Goal: Transaction & Acquisition: Subscribe to service/newsletter

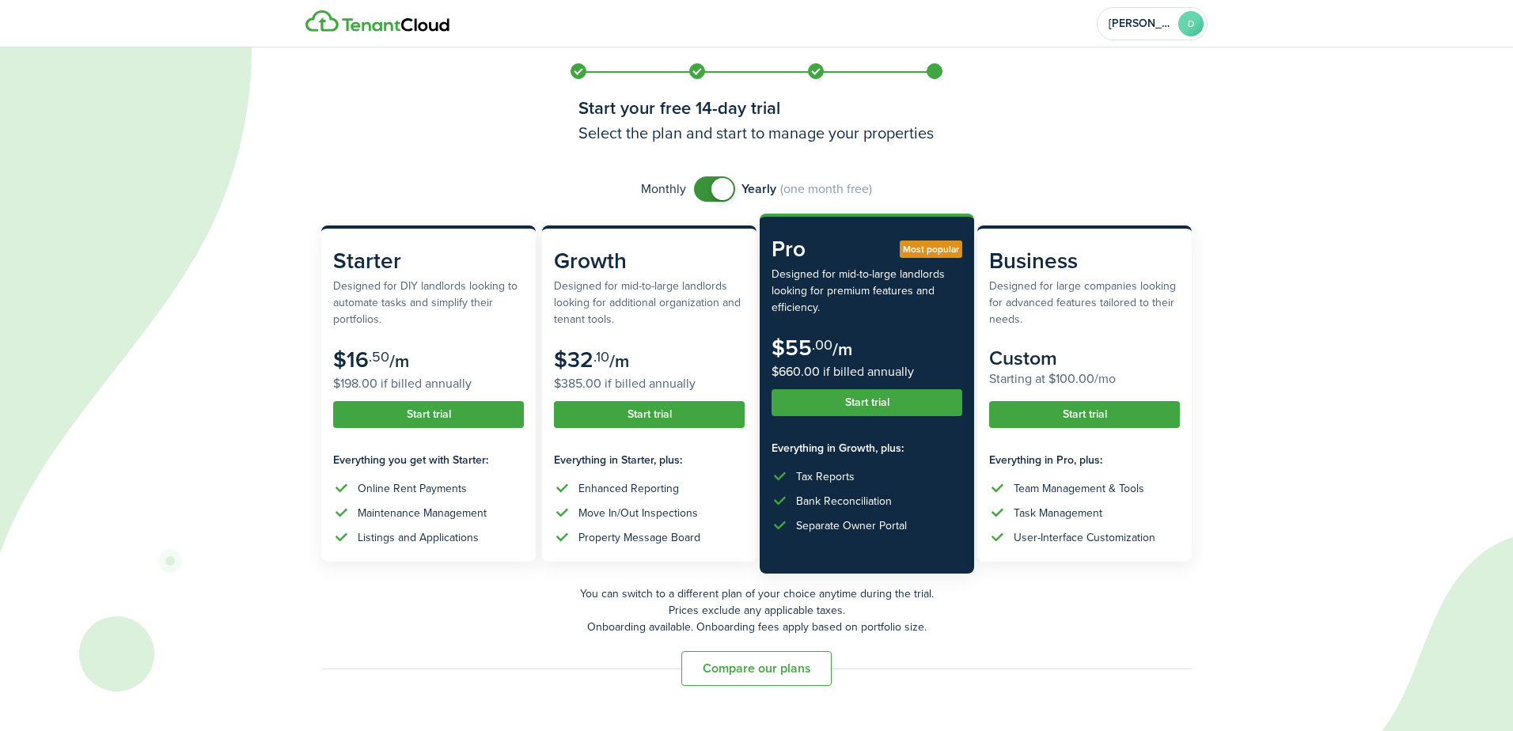
click at [719, 194] on span at bounding box center [722, 189] width 22 height 22
click at [719, 193] on span at bounding box center [722, 189] width 22 height 22
click at [713, 185] on span at bounding box center [707, 189] width 22 height 22
checkbox input "false"
click at [720, 193] on span at bounding box center [722, 189] width 22 height 22
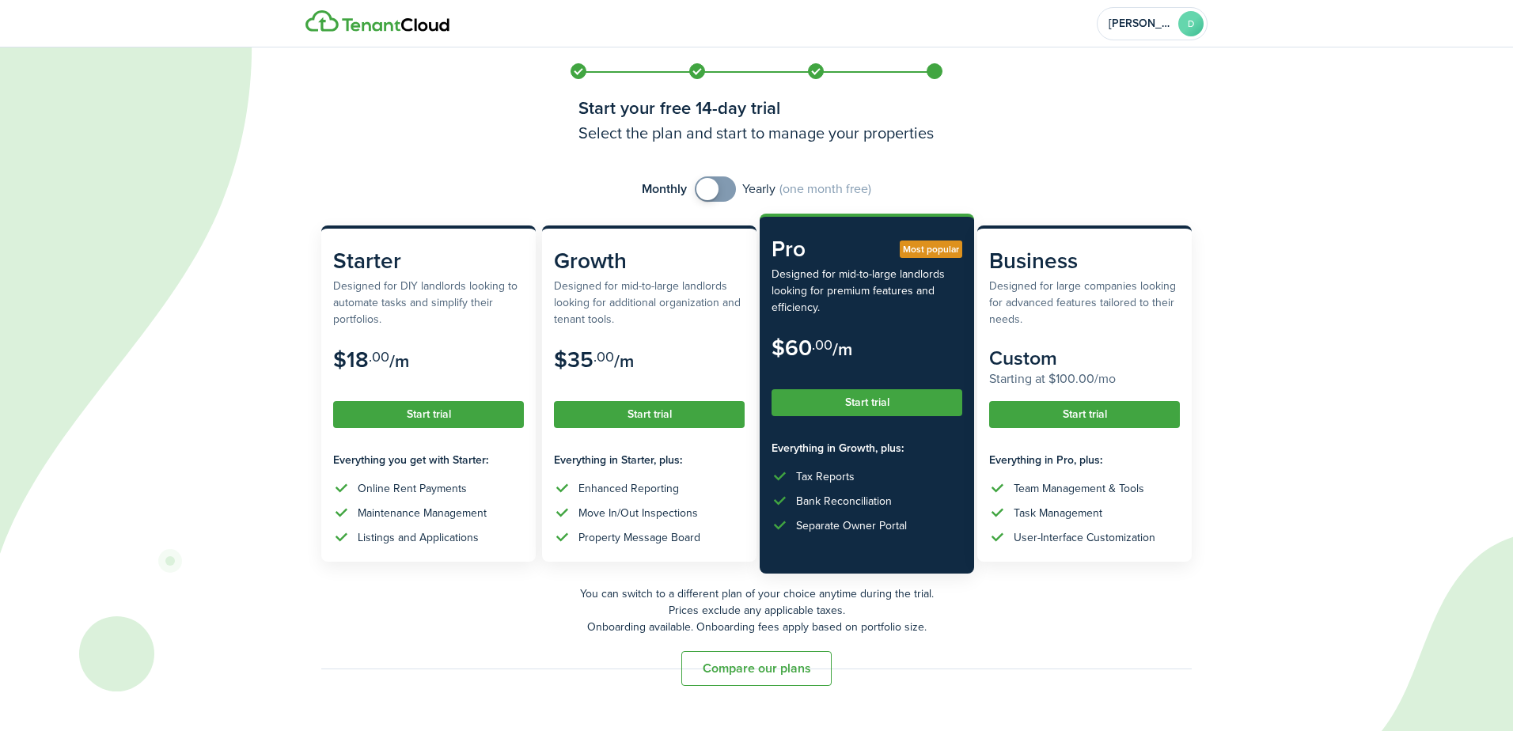
click at [771, 669] on button "Compare our plans" at bounding box center [756, 668] width 150 height 35
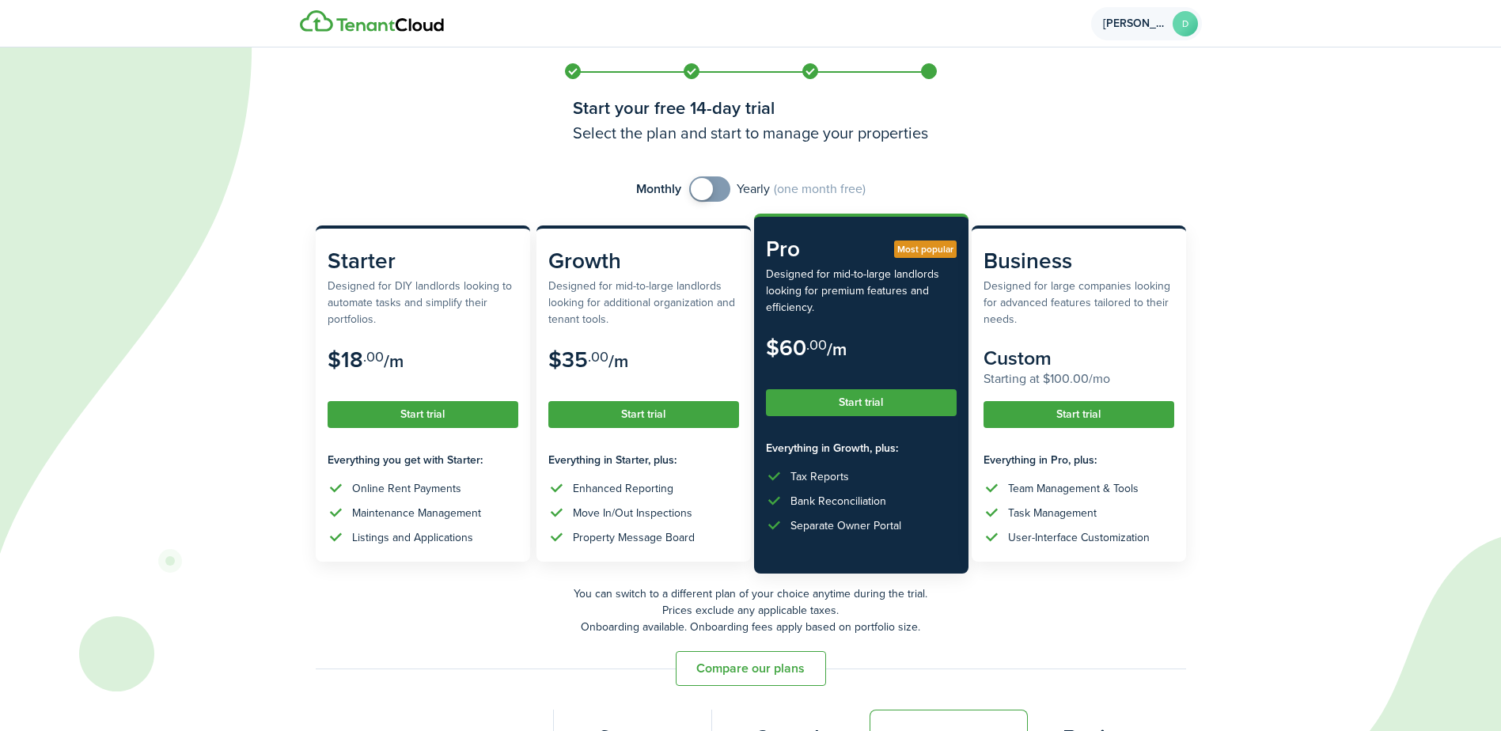
click at [1182, 31] on avatar-text "D" at bounding box center [1185, 23] width 25 height 25
click at [1231, 58] on icon at bounding box center [650, 365] width 1300 height 731
click at [1186, 28] on avatar-text "D" at bounding box center [1185, 23] width 25 height 25
click at [1190, 28] on avatar-text "D" at bounding box center [1185, 23] width 25 height 25
click at [1050, 137] on span "Log out" at bounding box center [1050, 134] width 42 height 14
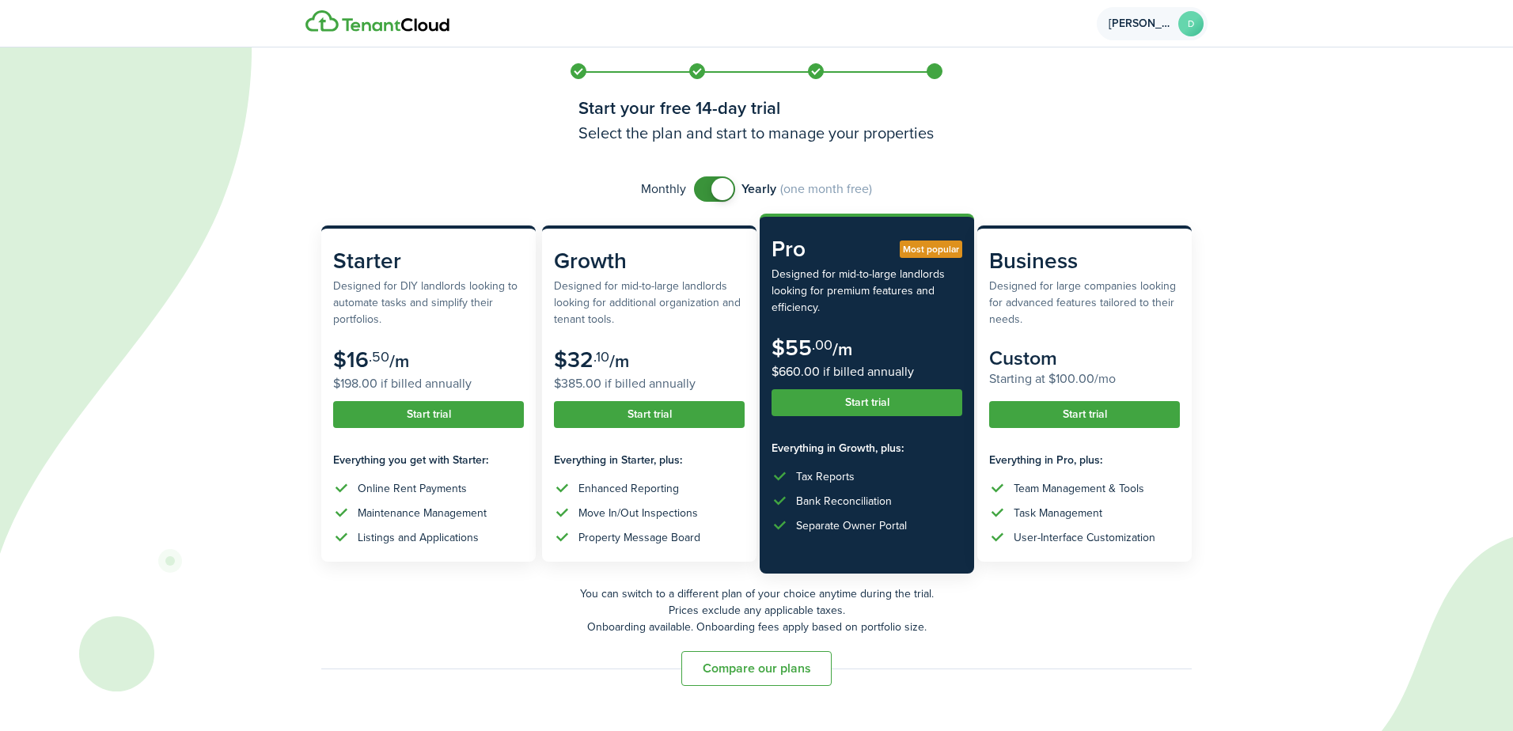
click at [1192, 29] on avatar-text "D" at bounding box center [1190, 23] width 25 height 25
click at [1223, 172] on icon at bounding box center [650, 365] width 1300 height 731
checkbox input "false"
click at [719, 190] on span at bounding box center [722, 189] width 22 height 22
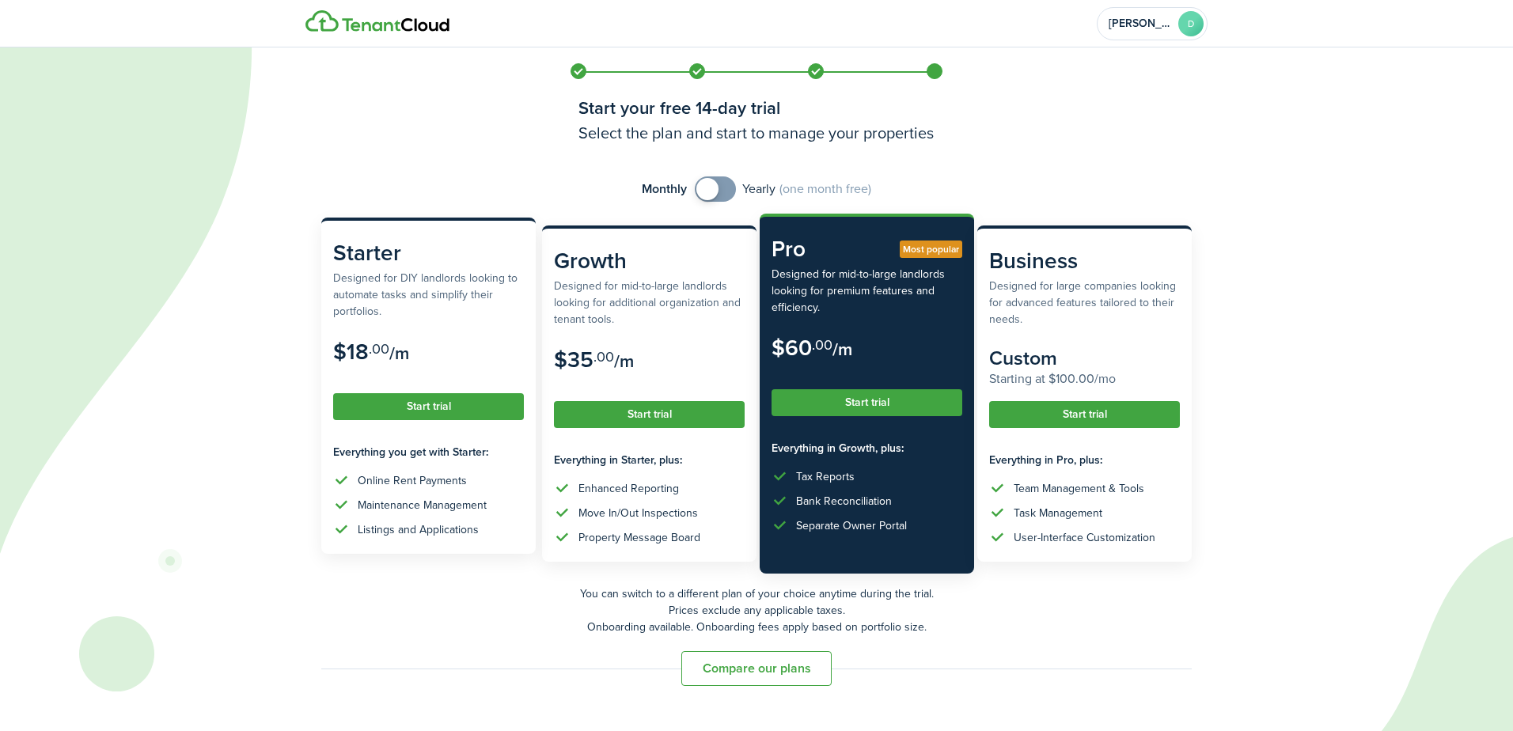
click at [438, 407] on button "Start trial" at bounding box center [428, 406] width 191 height 27
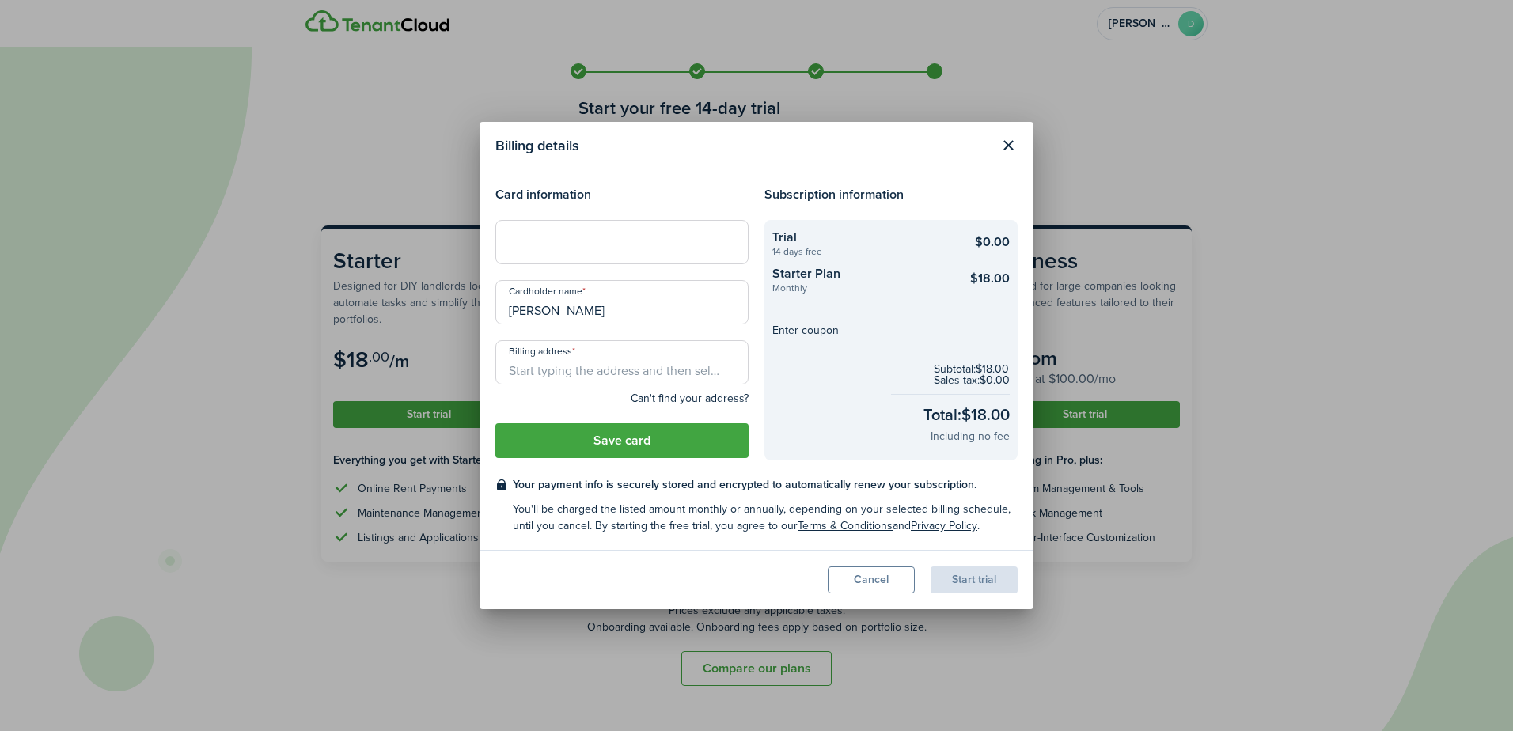
click at [863, 584] on button "Cancel" at bounding box center [871, 580] width 87 height 27
